Goal: Information Seeking & Learning: Stay updated

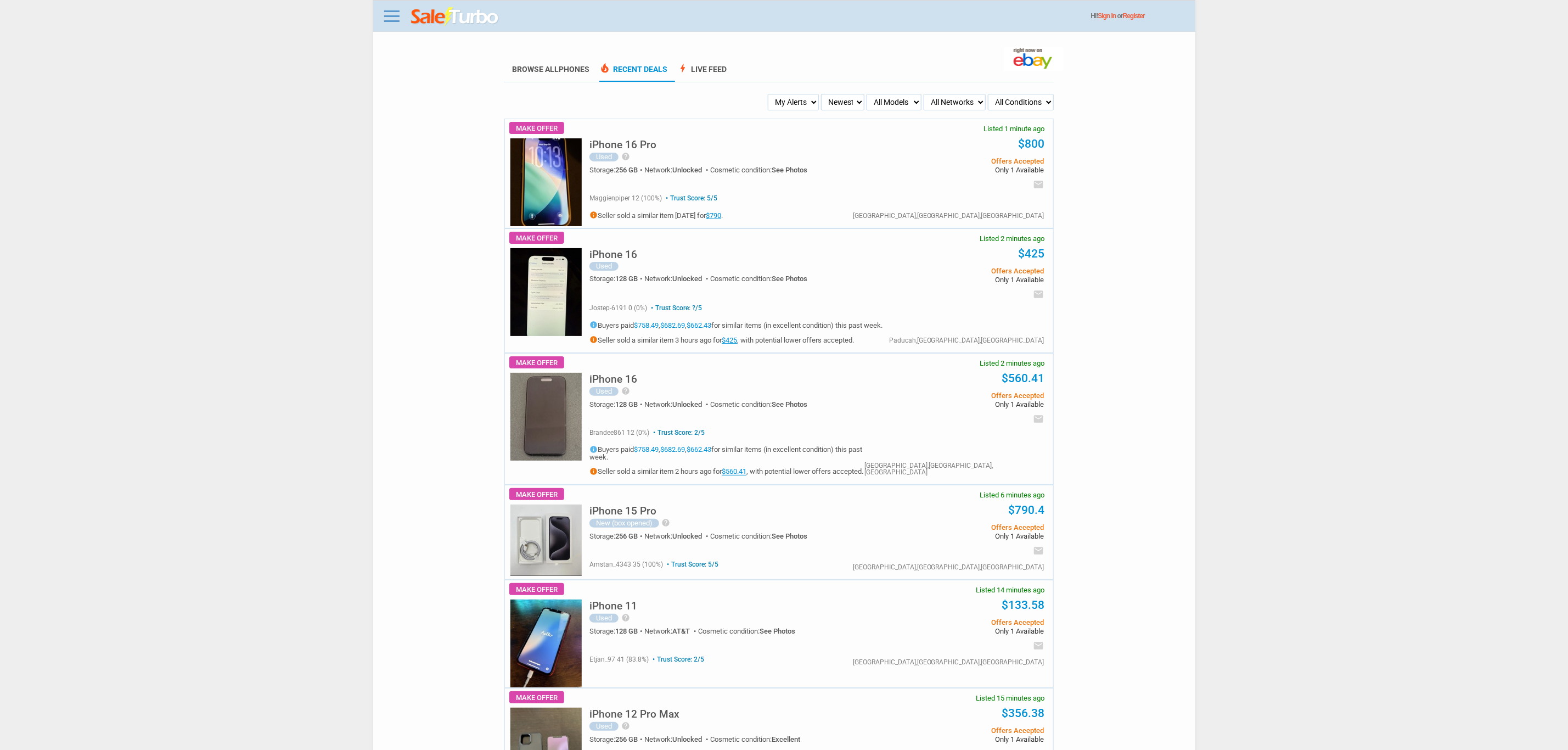
click at [791, 106] on select "My Alerts All Deals BIN Only w/ Offers Only" at bounding box center [793, 102] width 51 height 16
select select "flash_bin"
click at [769, 94] on select "My Alerts All Deals BIN Only w/ Offers Only" at bounding box center [793, 102] width 51 height 16
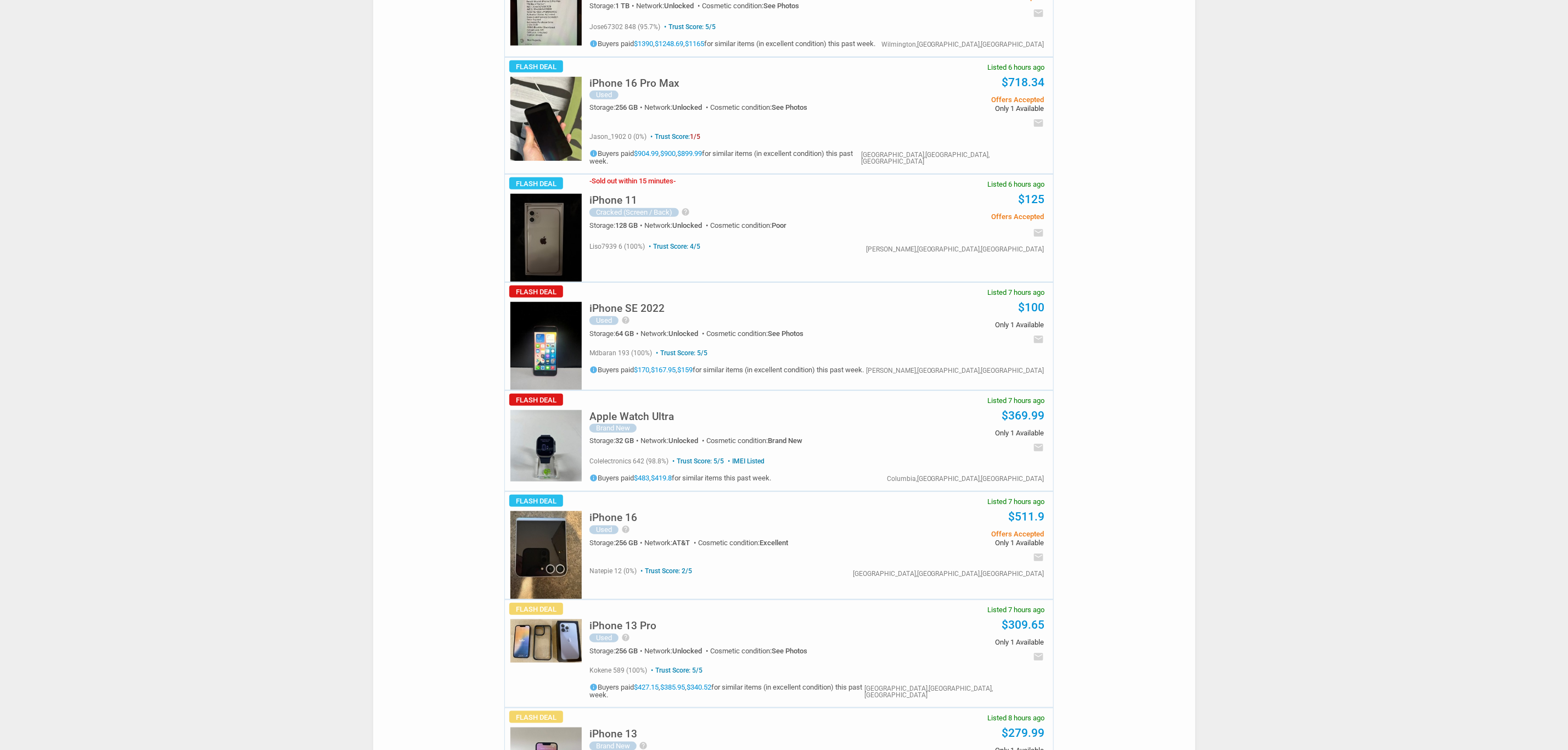
scroll to position [3623, 0]
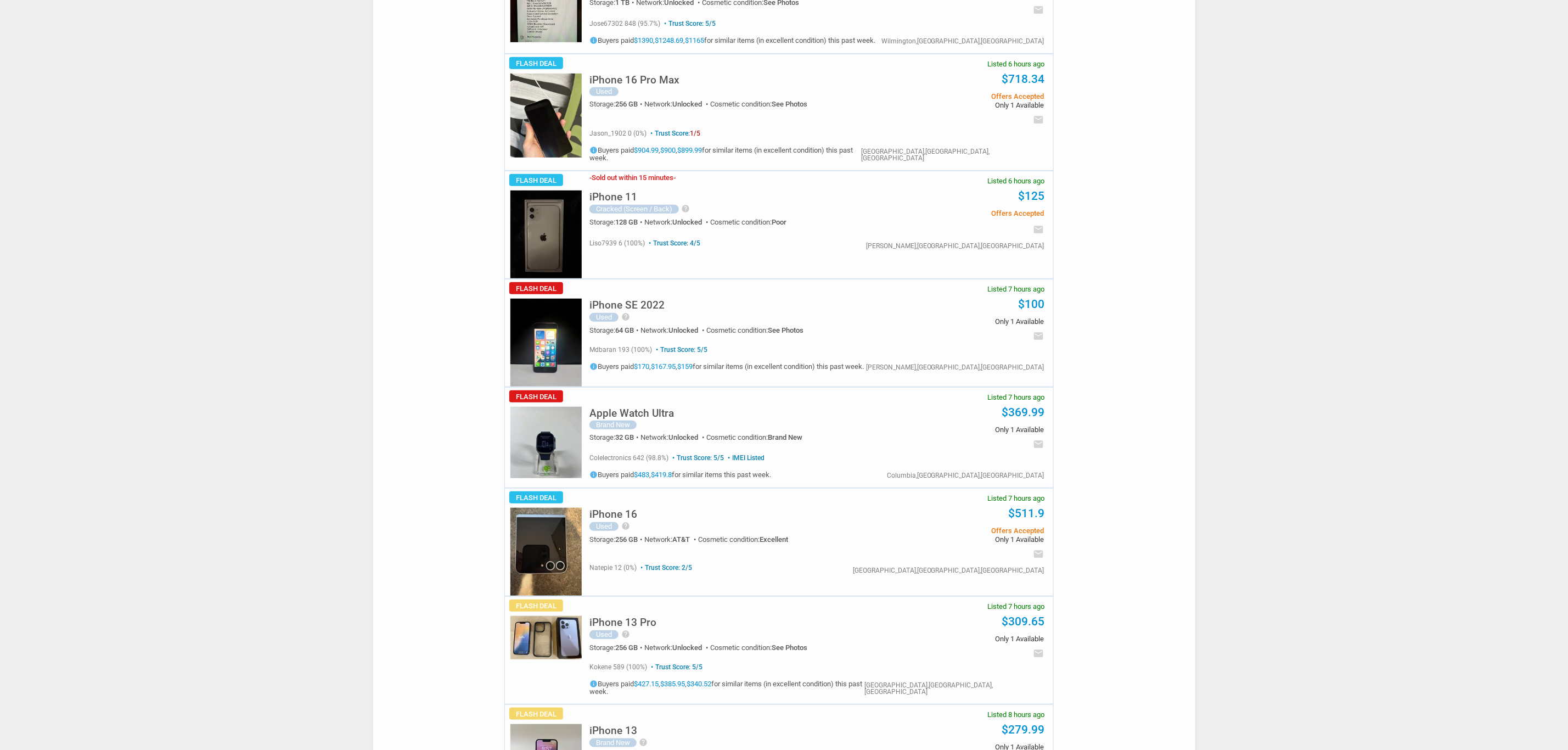
click at [550, 208] on img at bounding box center [546, 234] width 71 height 88
